Goal: Task Accomplishment & Management: Use online tool/utility

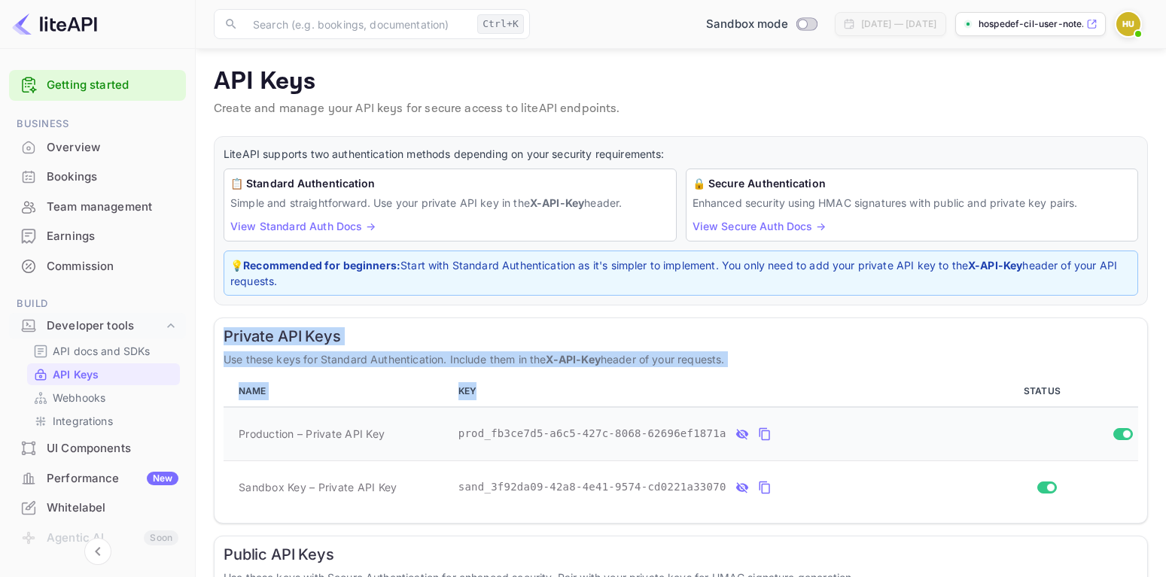
scroll to position [122, 0]
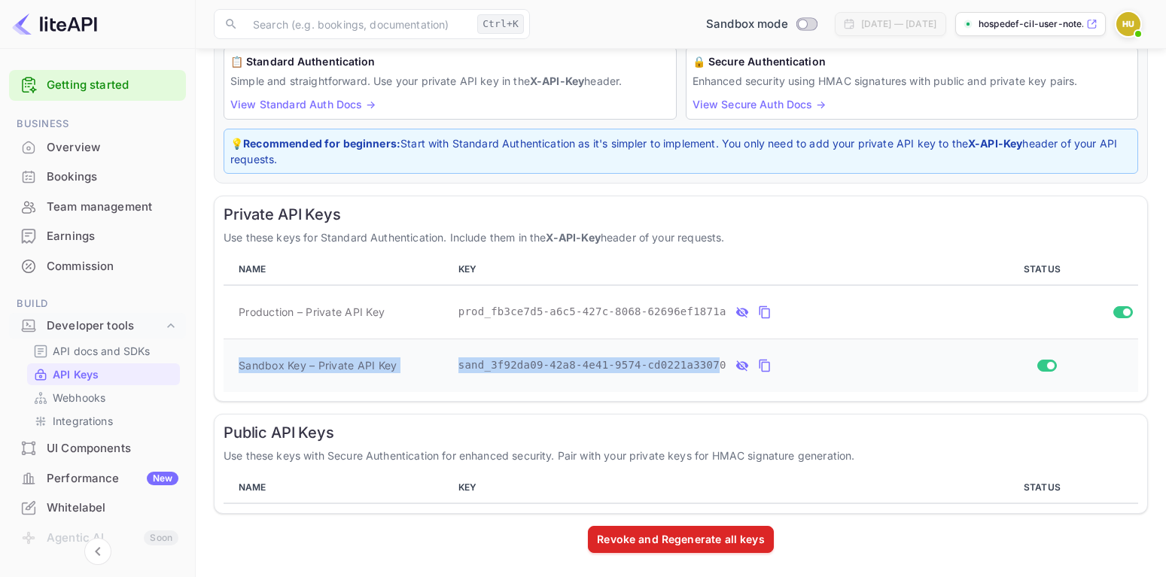
click at [675, 340] on div "Private API Keys Use these keys for Standard Authentication. Include them in th…" at bounding box center [681, 299] width 934 height 206
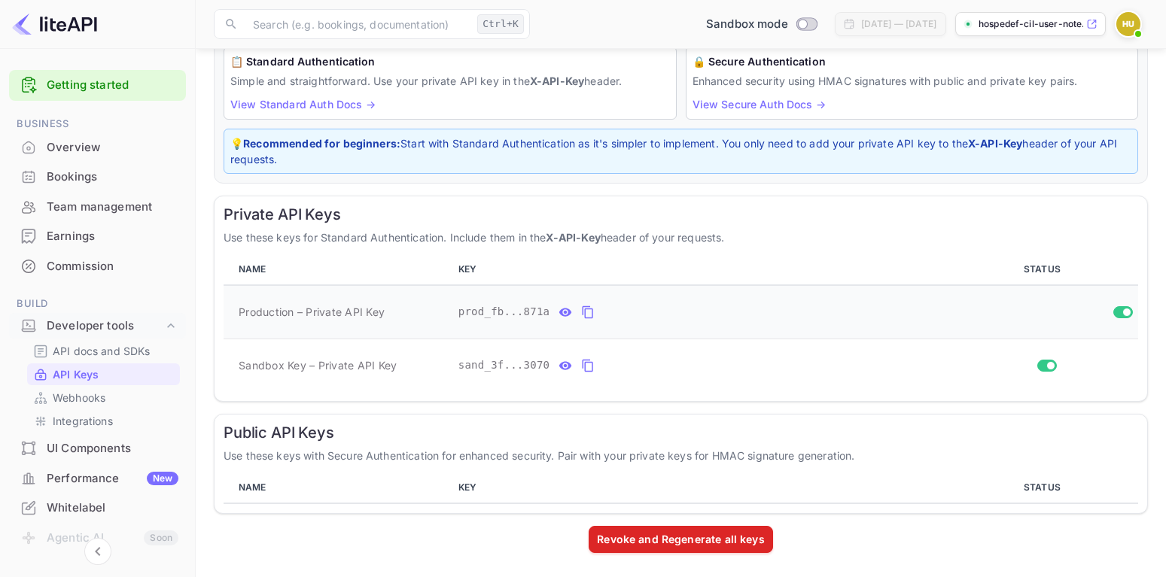
scroll to position [122, 0]
click at [558, 310] on icon "private api keys table" at bounding box center [565, 312] width 14 height 18
click at [560, 369] on icon "private api keys table" at bounding box center [565, 365] width 13 height 8
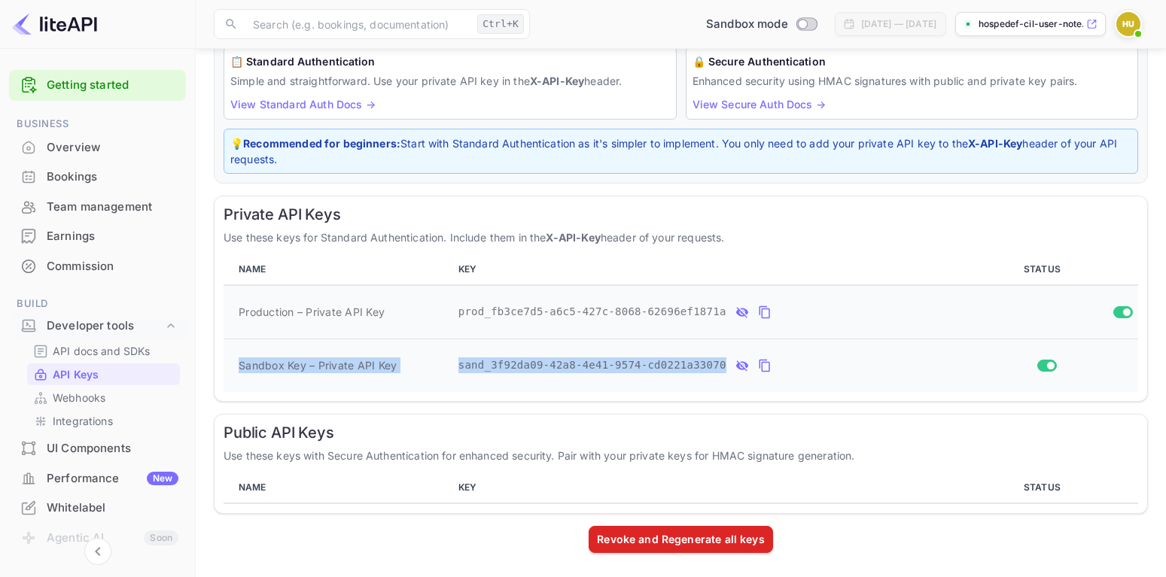
drag, startPoint x: 220, startPoint y: 202, endPoint x: 745, endPoint y: 363, distance: 548.4
click at [742, 365] on div "Private API Keys Use these keys for Standard Authentication. Include them in th…" at bounding box center [681, 299] width 934 height 206
copy tbody "Sandbox Key – Private API Key sand_3f92da09-42a8-4e41-9574-cd0221a33070"
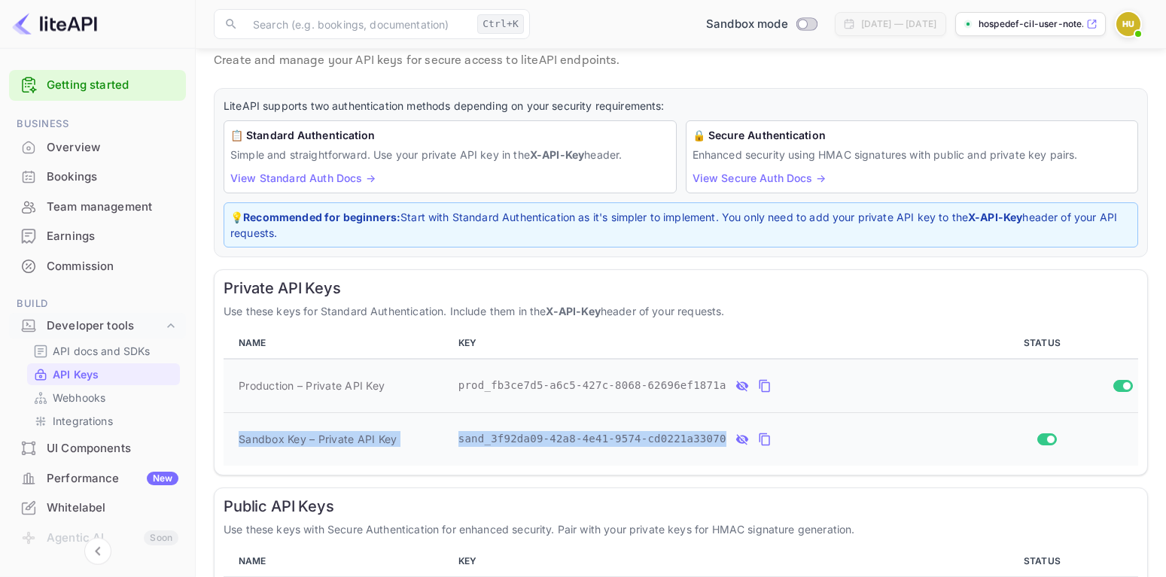
scroll to position [0, 0]
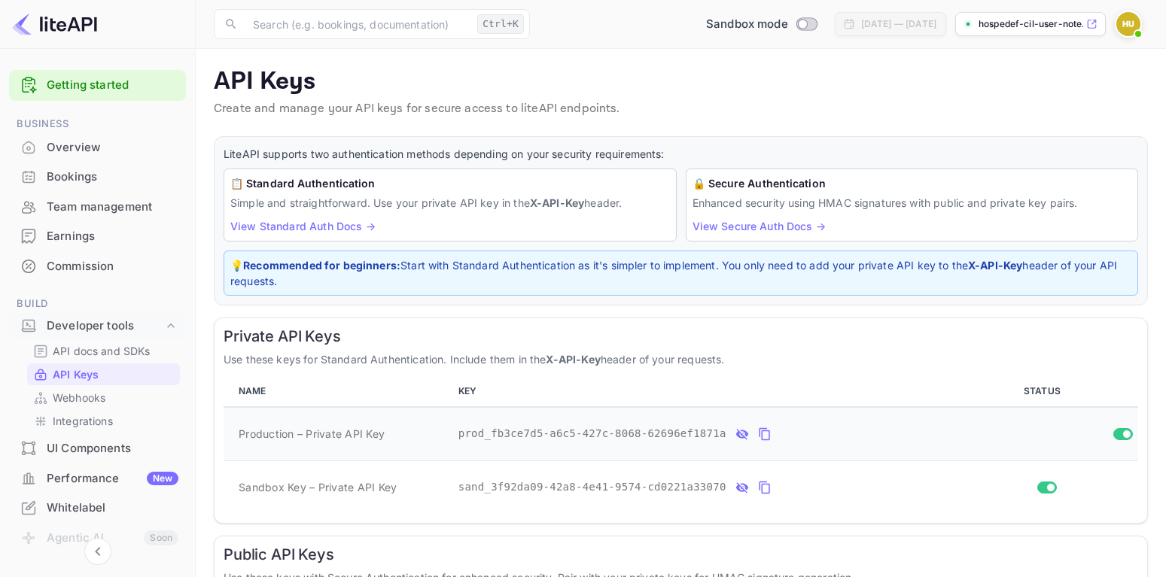
click at [1024, 155] on p "LiteAPI supports two authentication methods depending on your security requirem…" at bounding box center [680, 154] width 914 height 17
